Goal: Check status: Check status

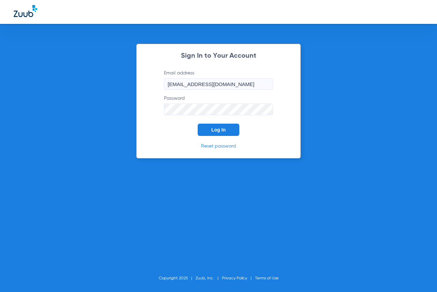
click at [226, 137] on div "Sign In to Your Account Email address [EMAIL_ADDRESS][DOMAIN_NAME] Password Log…" at bounding box center [218, 101] width 164 height 115
click at [226, 130] on button "Log In" at bounding box center [219, 130] width 42 height 12
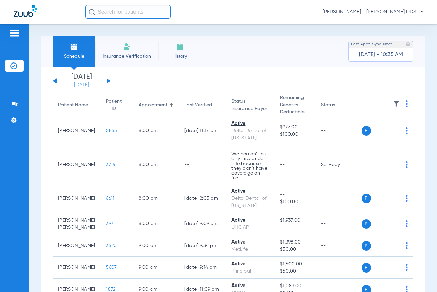
click at [91, 85] on link "[DATE]" at bounding box center [81, 85] width 41 height 7
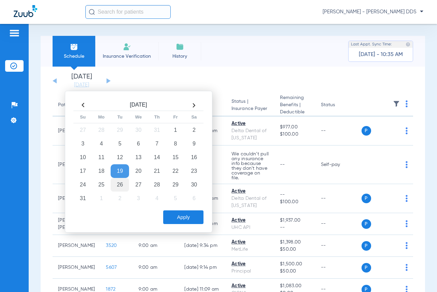
click at [122, 184] on td "26" at bounding box center [120, 185] width 18 height 14
click at [185, 218] on button "Apply" at bounding box center [183, 217] width 40 height 14
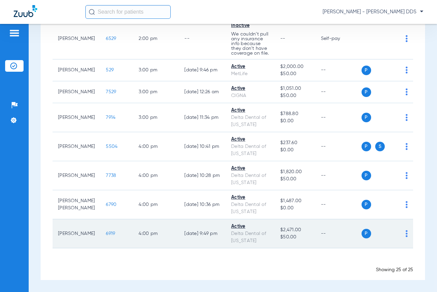
scroll to position [783, 0]
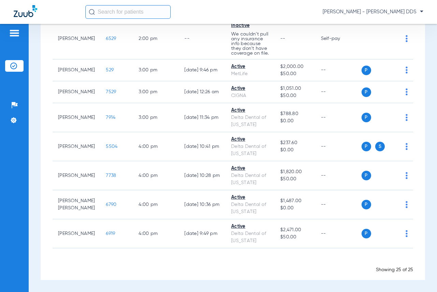
click at [106, 6] on span "3944" at bounding box center [111, 3] width 11 height 5
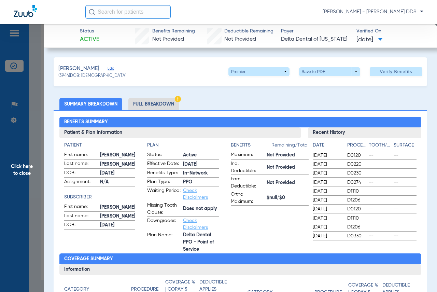
click at [15, 179] on span "Click here to close" at bounding box center [22, 170] width 44 height 292
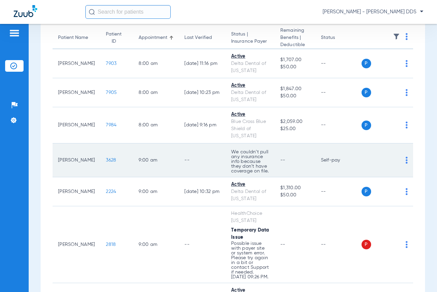
scroll to position [67, 0]
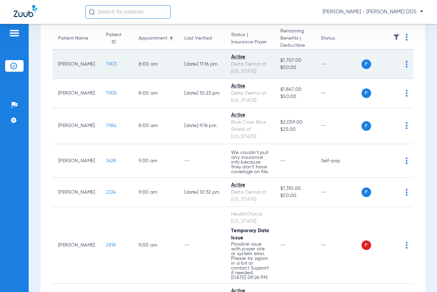
click at [106, 65] on span "7903" at bounding box center [111, 64] width 11 height 5
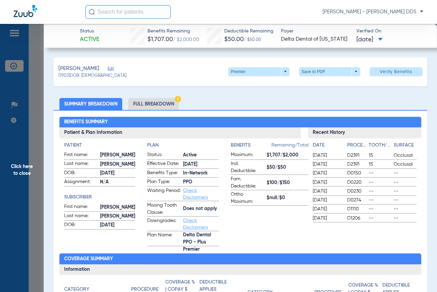
drag, startPoint x: 34, startPoint y: 157, endPoint x: 42, endPoint y: 152, distance: 8.7
click at [34, 157] on span "Click here to close" at bounding box center [22, 170] width 44 height 292
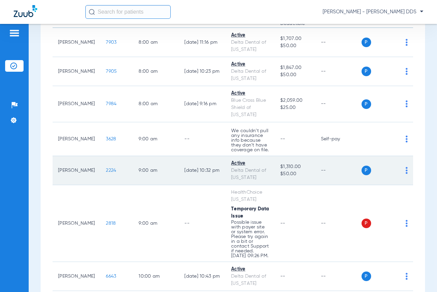
scroll to position [101, 0]
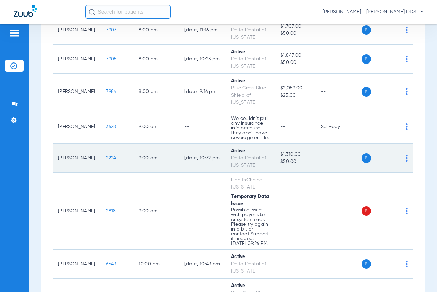
click at [106, 160] on span "2224" at bounding box center [111, 158] width 10 height 5
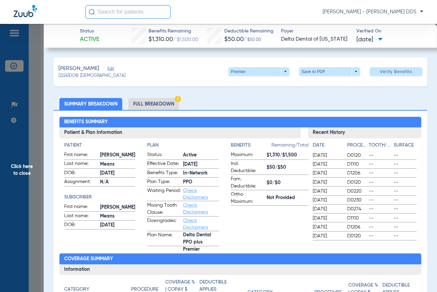
click at [32, 164] on span "Click here to close" at bounding box center [22, 170] width 44 height 292
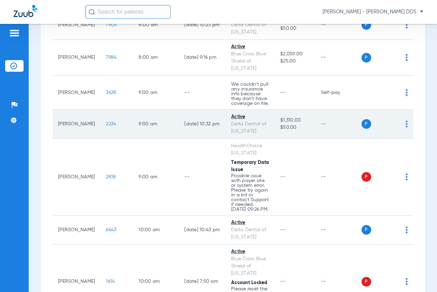
scroll to position [305, 0]
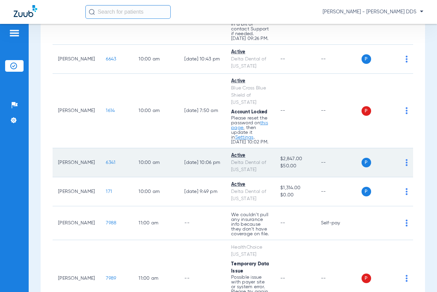
click at [108, 177] on td "6341" at bounding box center [116, 162] width 33 height 29
click at [106, 165] on span "6341" at bounding box center [111, 162] width 10 height 5
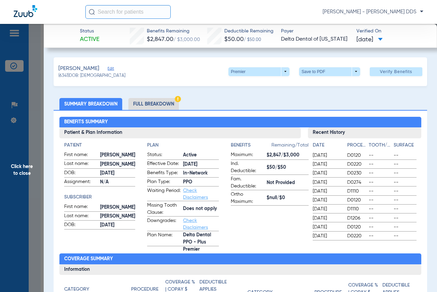
click at [23, 162] on span "Click here to close" at bounding box center [22, 170] width 44 height 292
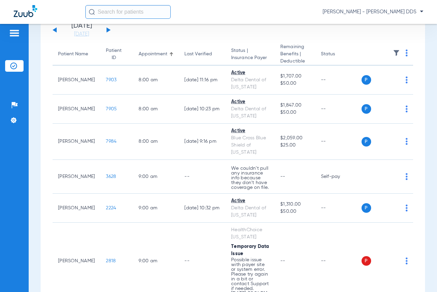
scroll to position [0, 0]
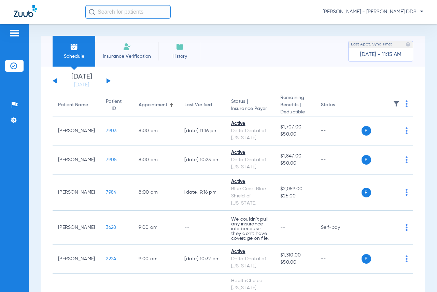
click at [76, 83] on link "[DATE]" at bounding box center [81, 85] width 41 height 7
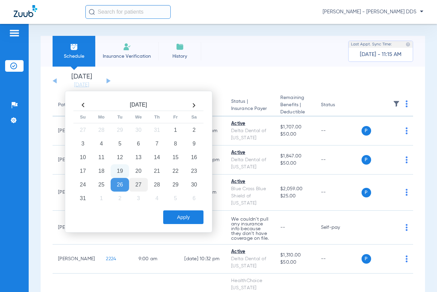
drag, startPoint x: 138, startPoint y: 182, endPoint x: 140, endPoint y: 186, distance: 4.1
click at [138, 183] on td "27" at bounding box center [138, 185] width 18 height 14
click at [190, 213] on button "Apply" at bounding box center [183, 217] width 40 height 14
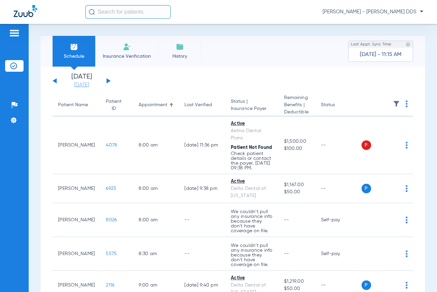
click at [93, 84] on link "[DATE]" at bounding box center [81, 85] width 41 height 7
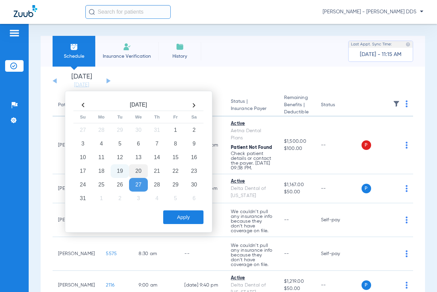
click at [136, 175] on td "20" at bounding box center [138, 171] width 18 height 14
click at [170, 219] on button "Apply" at bounding box center [183, 217] width 40 height 14
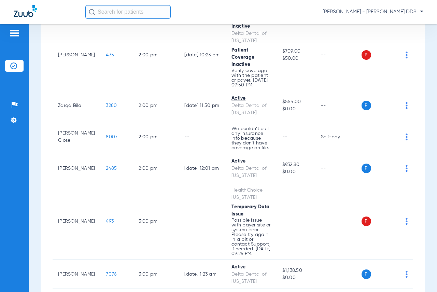
scroll to position [926, 0]
